Goal: Information Seeking & Learning: Learn about a topic

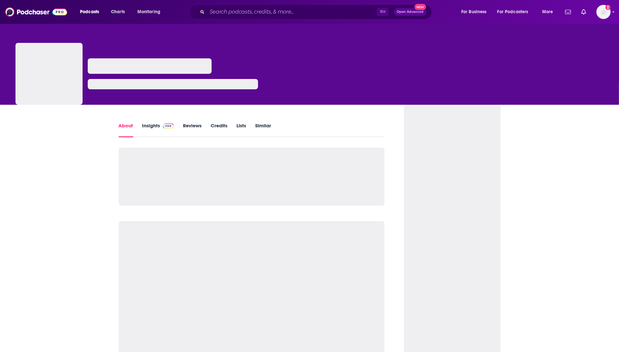
click at [164, 126] on img at bounding box center [168, 126] width 11 height 5
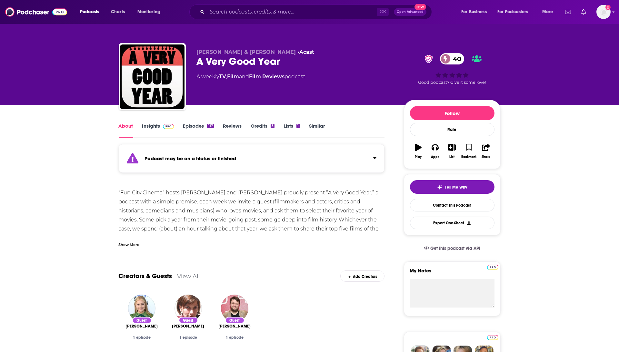
click at [166, 130] on link "Insights" at bounding box center [158, 130] width 32 height 15
